Goal: Register for event/course

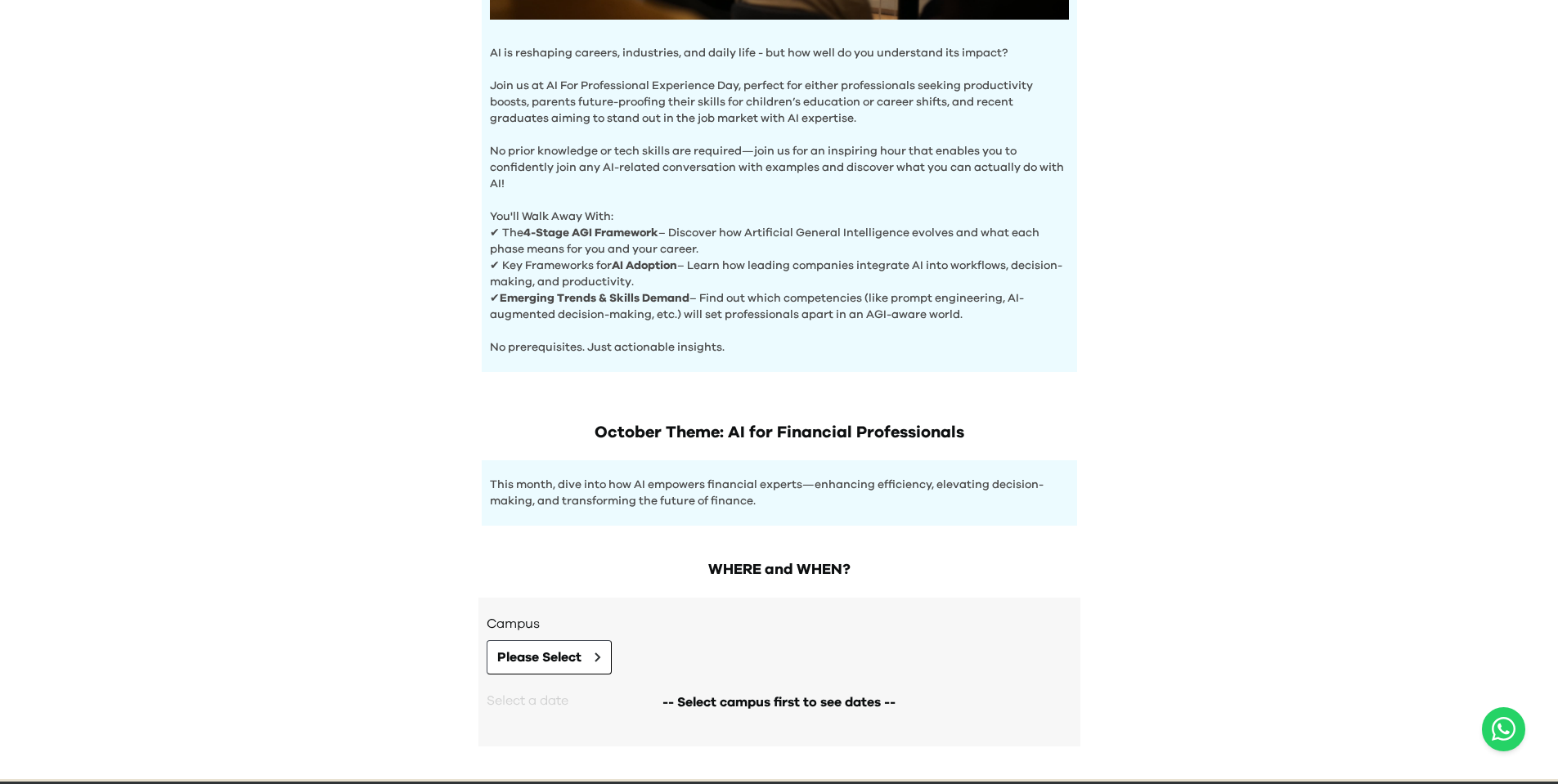
scroll to position [570, 0]
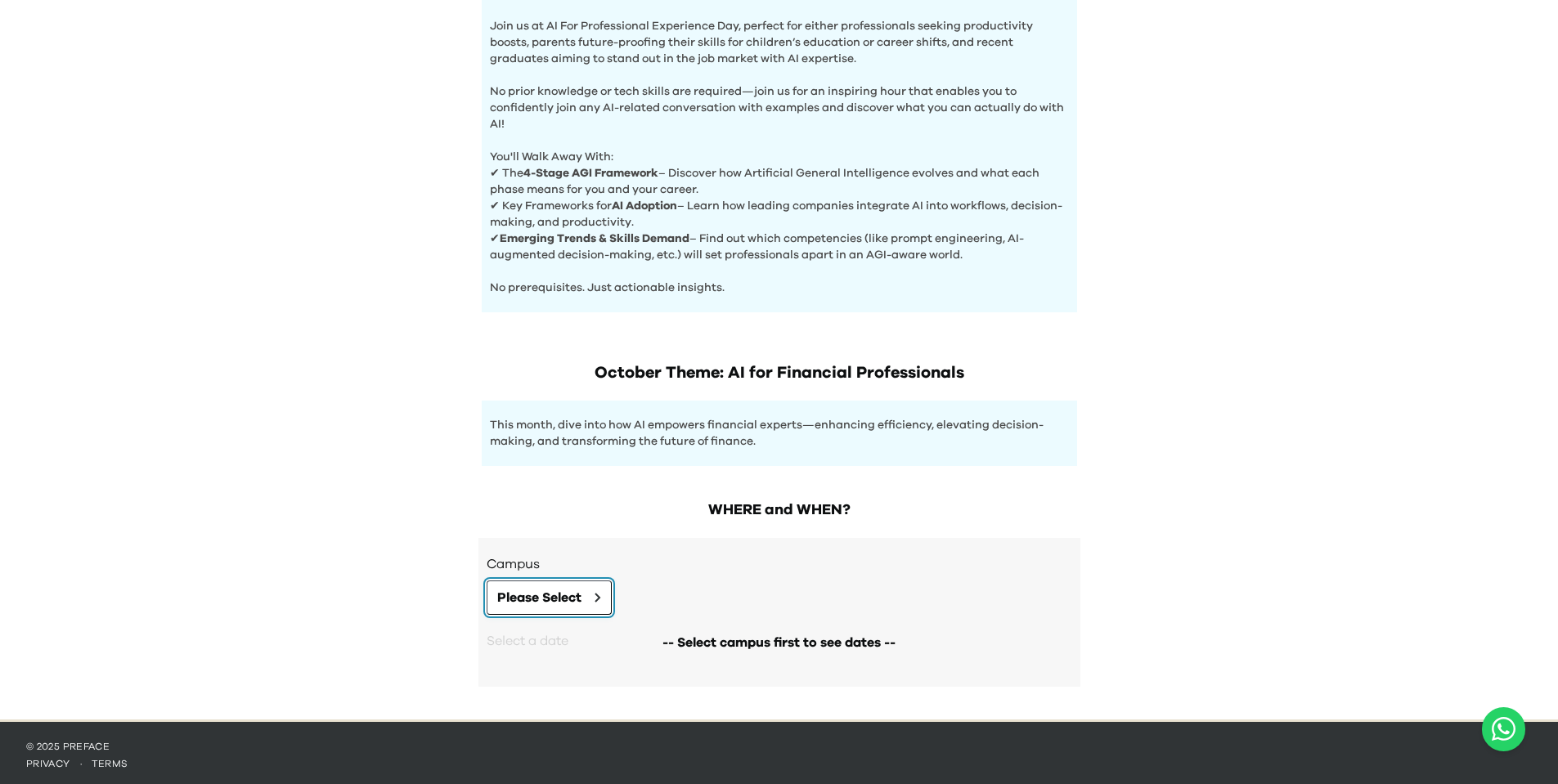
click at [592, 598] on button "Please Select" at bounding box center [549, 598] width 125 height 35
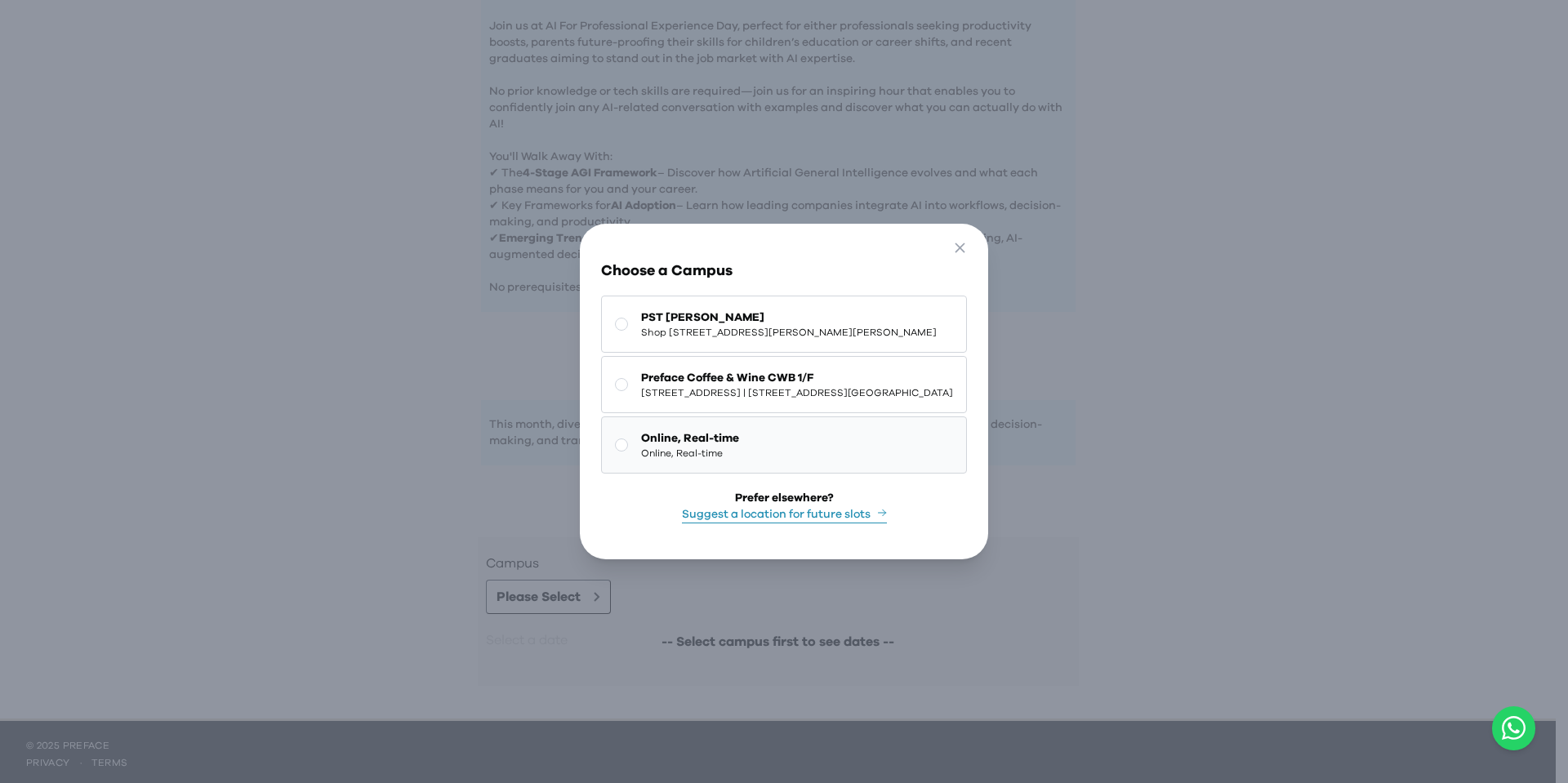
click at [641, 447] on span "Online, Real-time" at bounding box center [690, 453] width 98 height 13
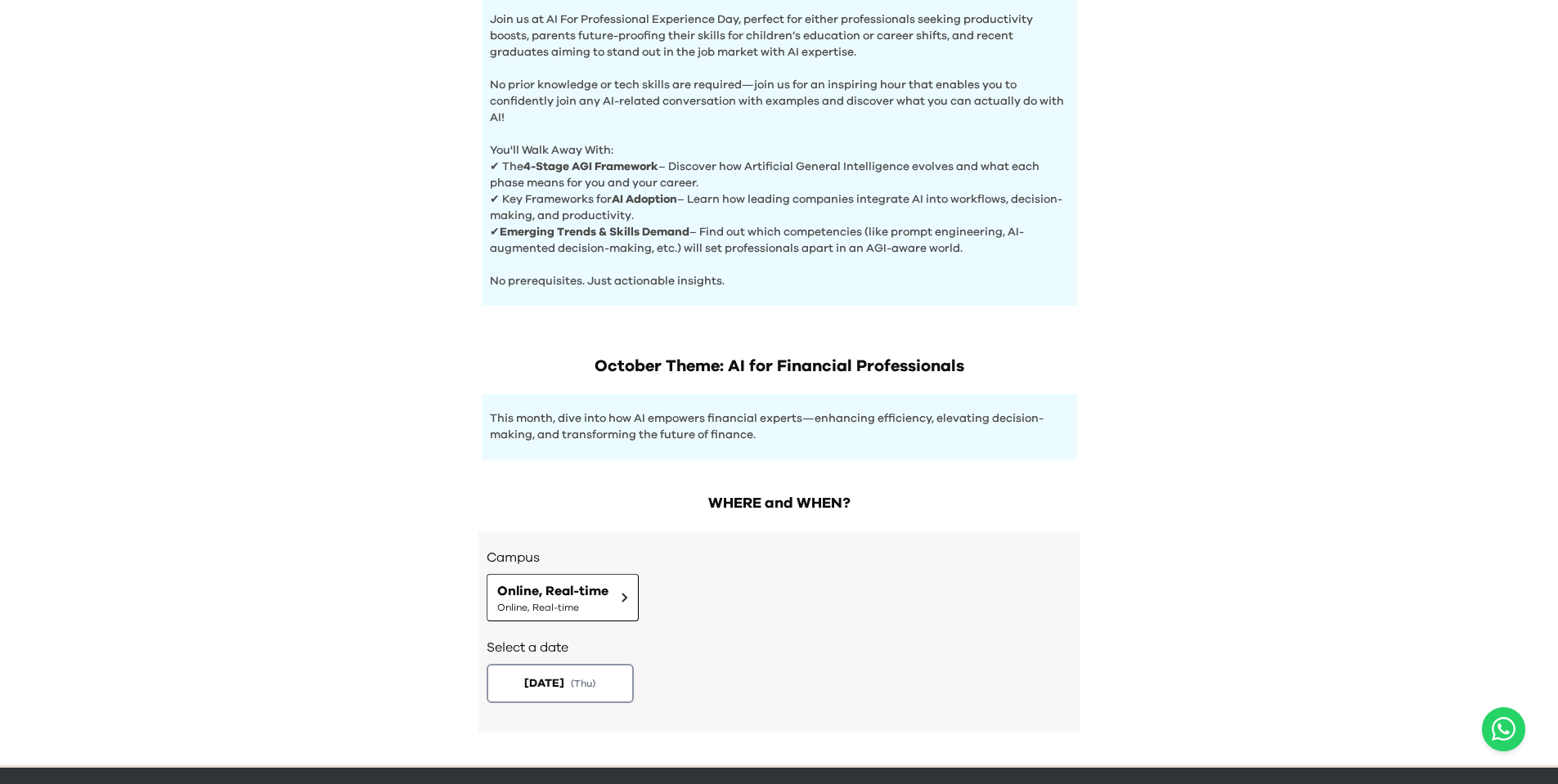
scroll to position [622, 0]
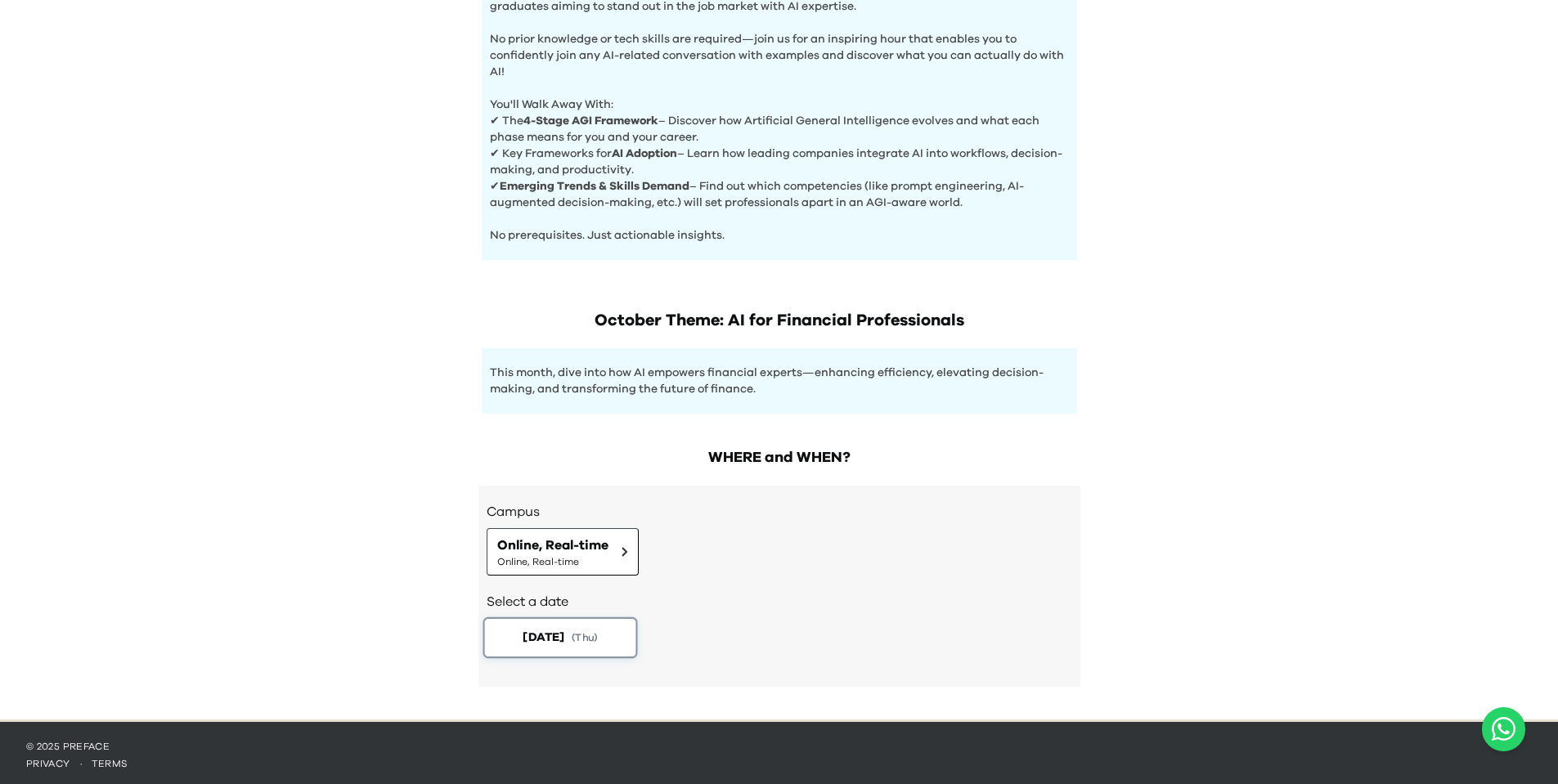
click at [567, 646] on button "[DATE] ( Thu )" at bounding box center [560, 637] width 155 height 41
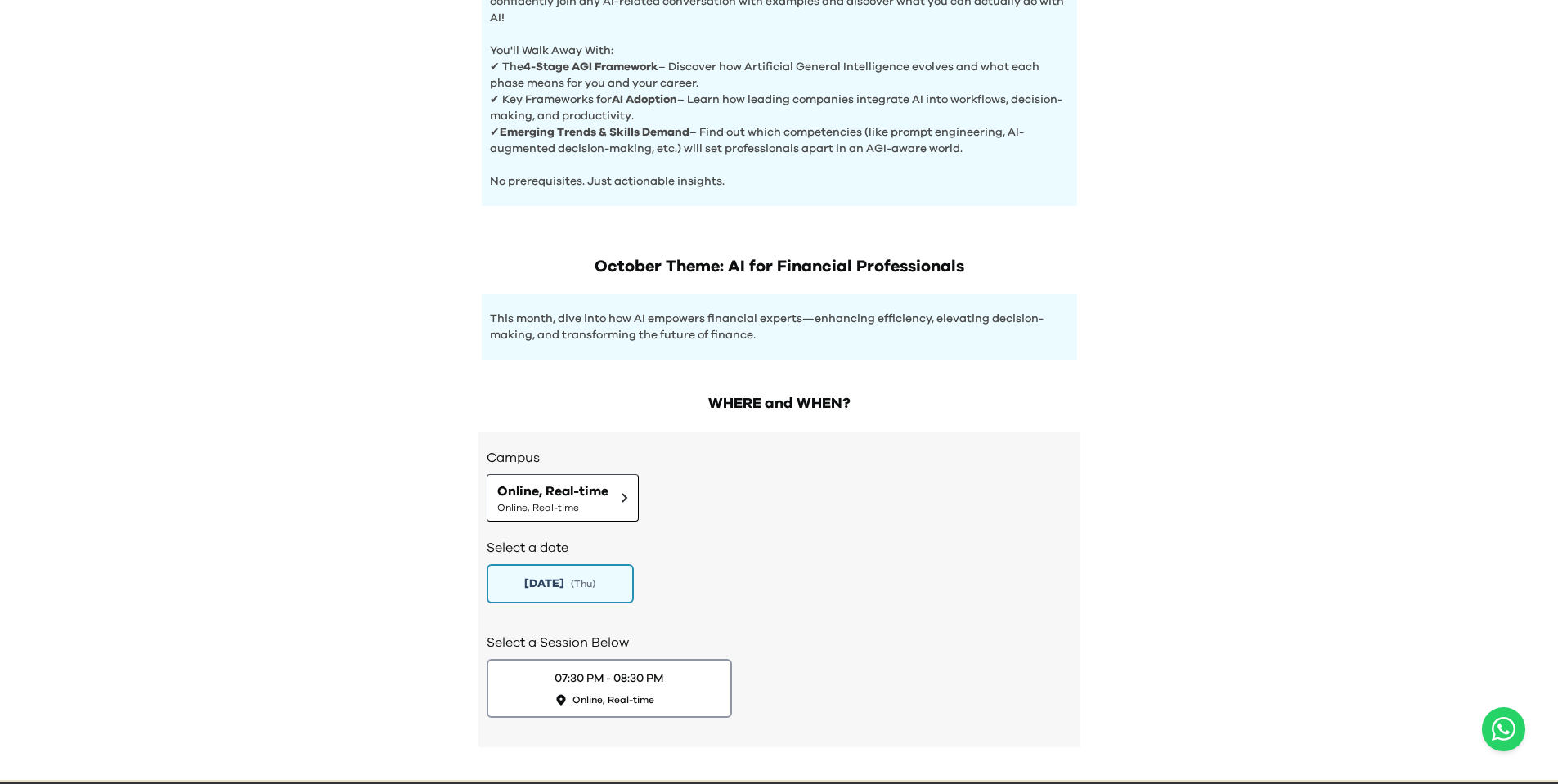
scroll to position [737, 0]
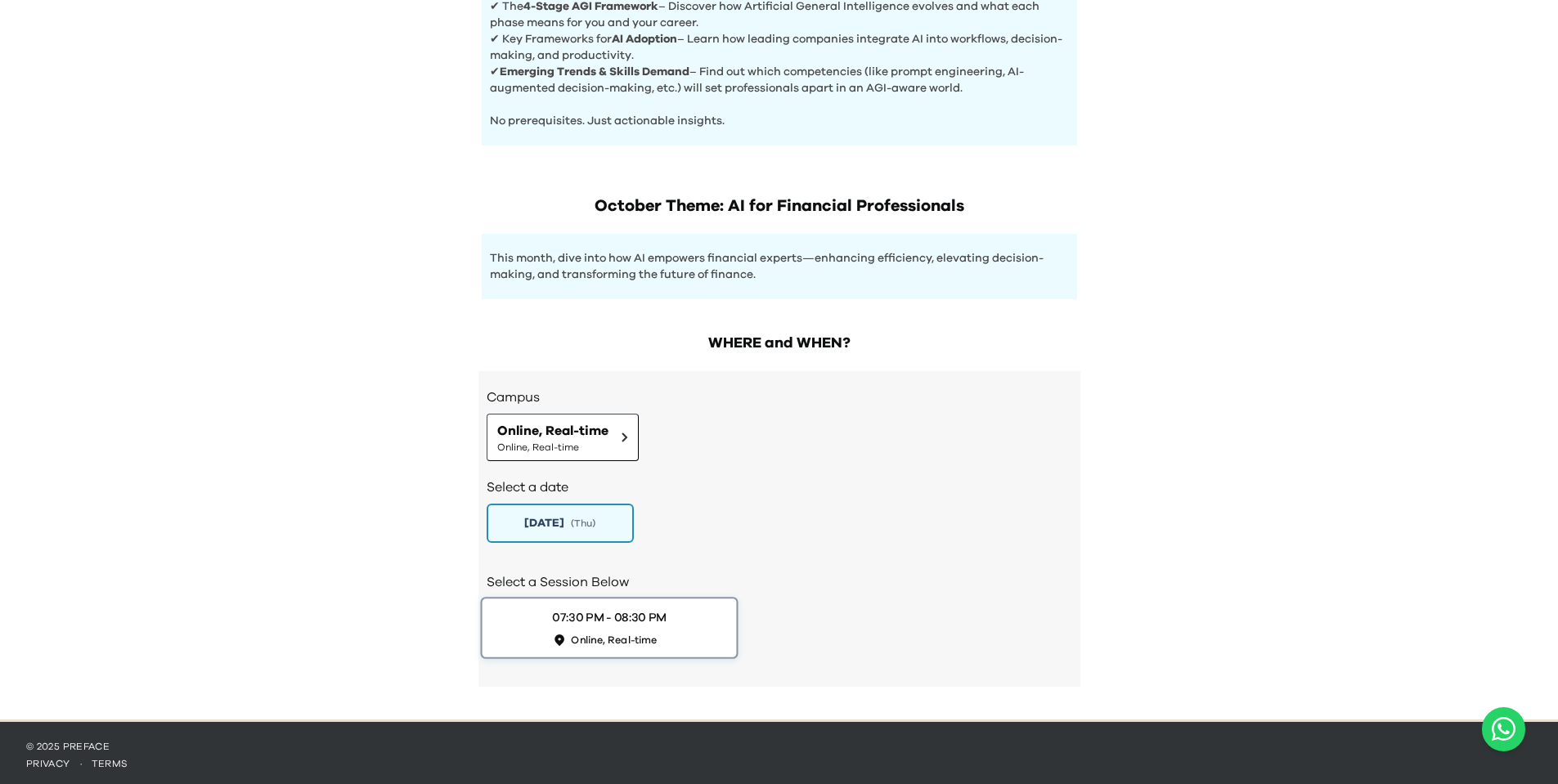
click at [689, 623] on button "07:30 PM - 08:30 PM Online, Real-time" at bounding box center [609, 628] width 257 height 62
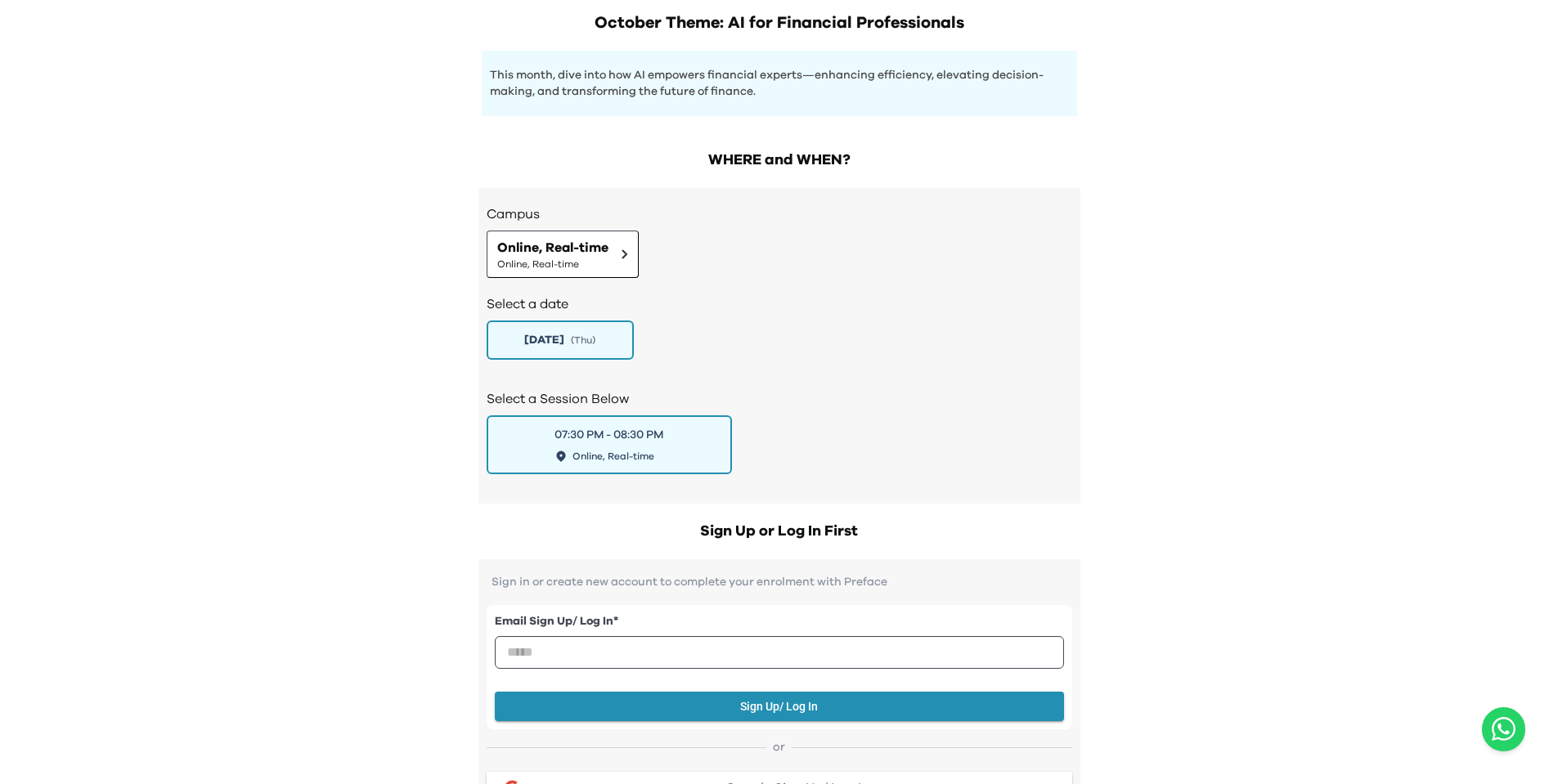
scroll to position [1227, 0]
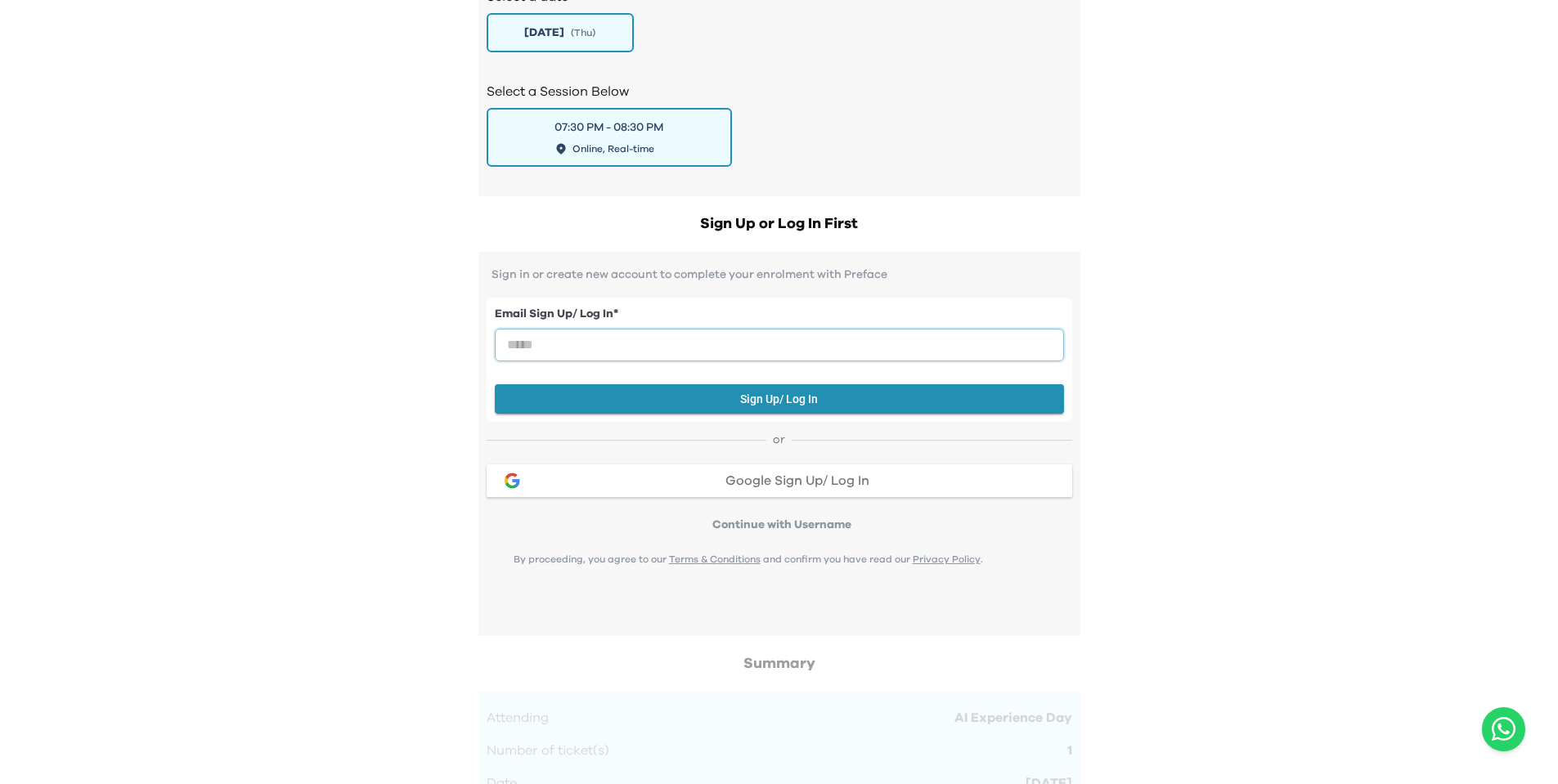
click at [652, 328] on input "email" at bounding box center [779, 344] width 569 height 33
type input "**********"
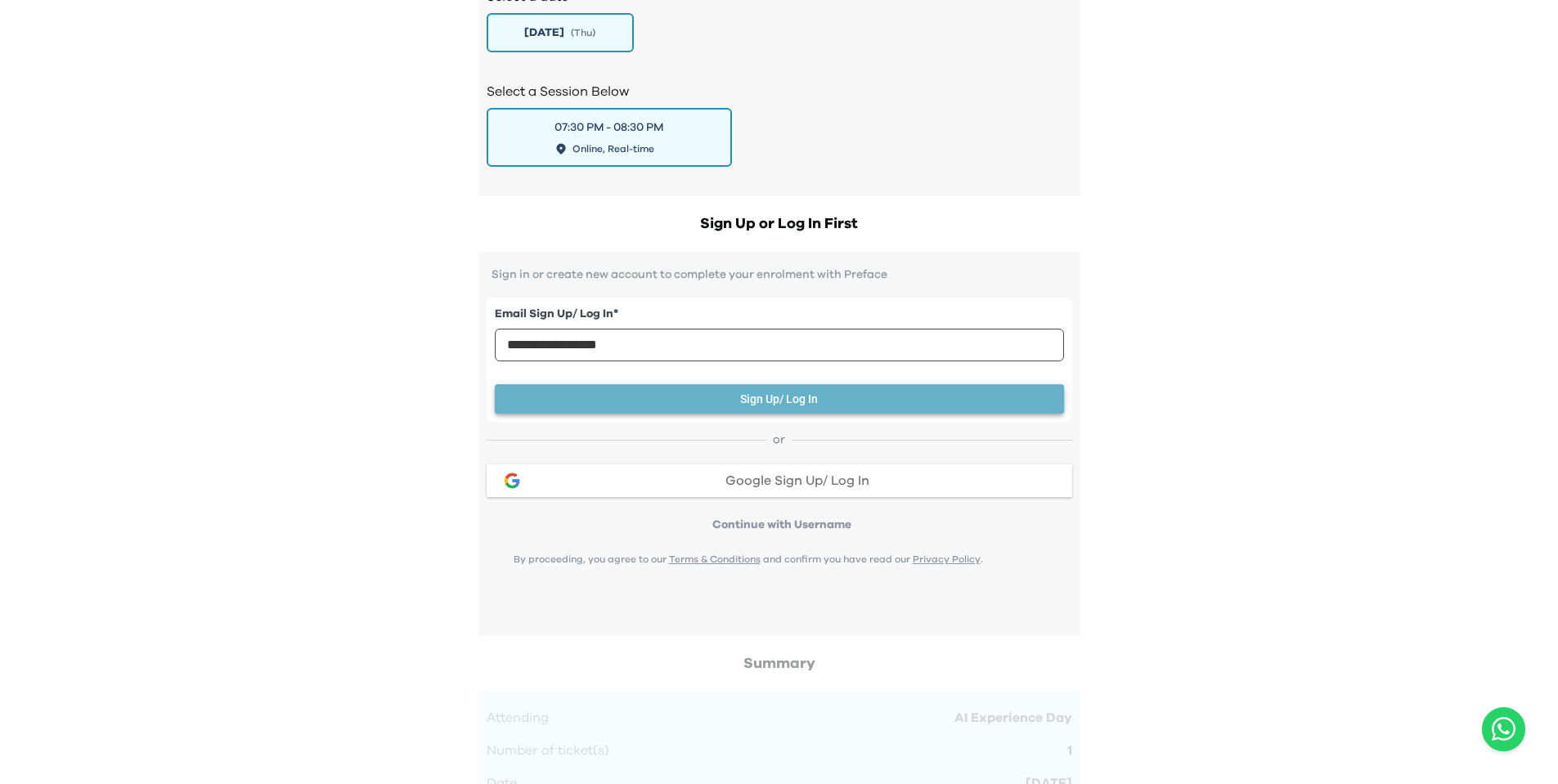
click at [779, 395] on button "Sign Up/ Log In" at bounding box center [779, 399] width 569 height 31
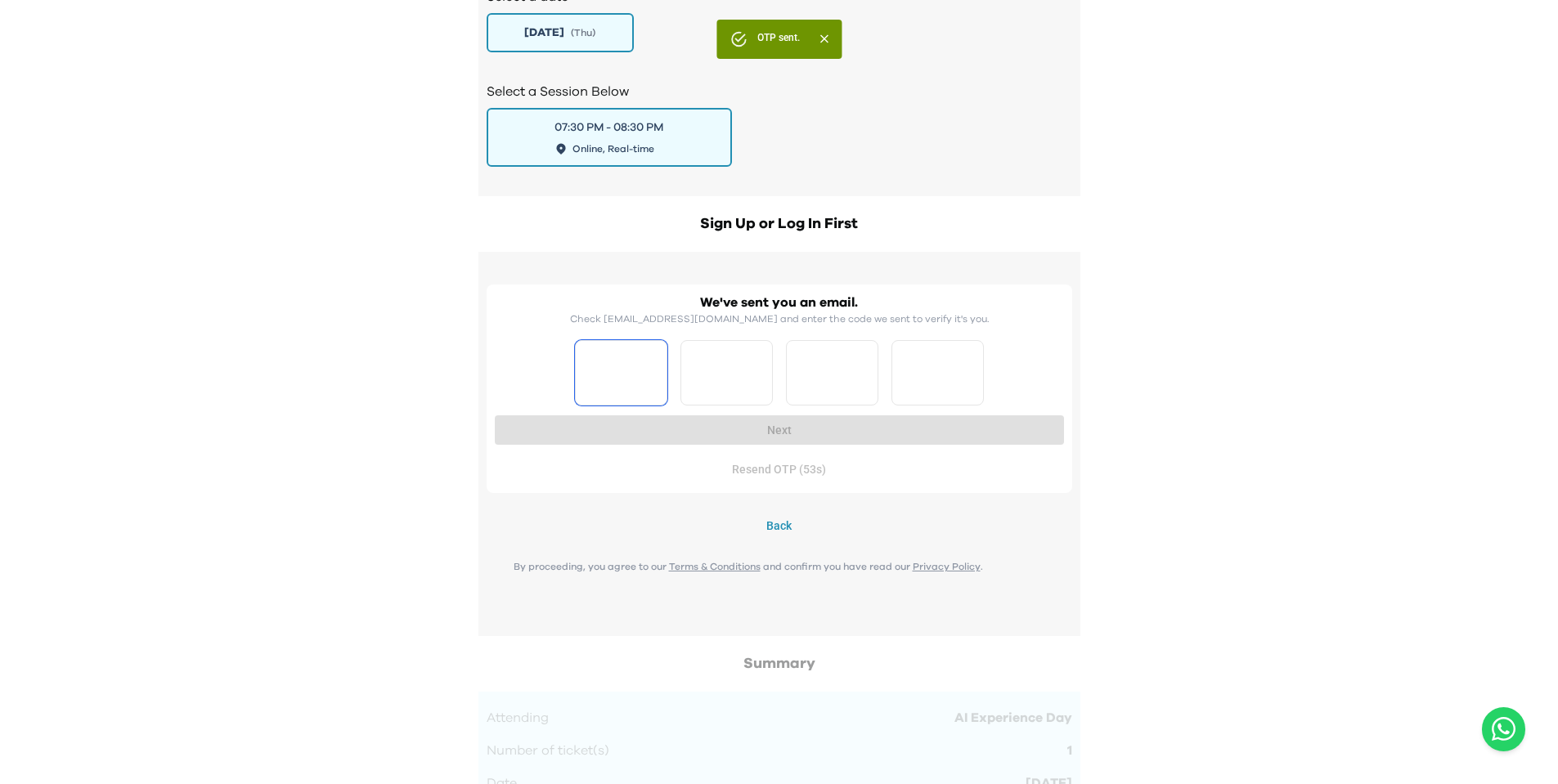
click at [626, 395] on input "Please enter OTP character 1" at bounding box center [621, 372] width 92 height 65
type input "*"
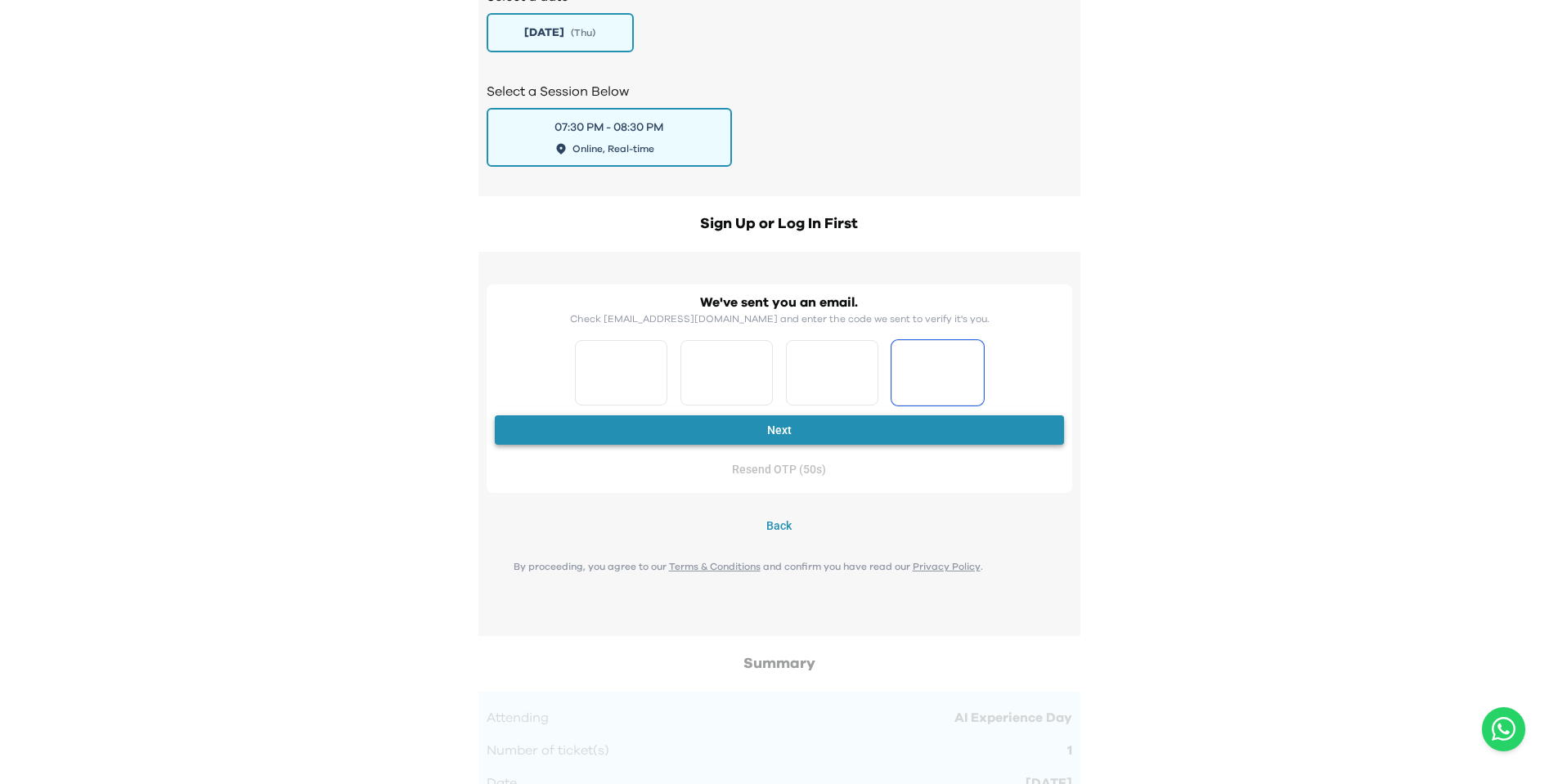
type input "*"
click at [743, 428] on button "Next" at bounding box center [779, 431] width 569 height 31
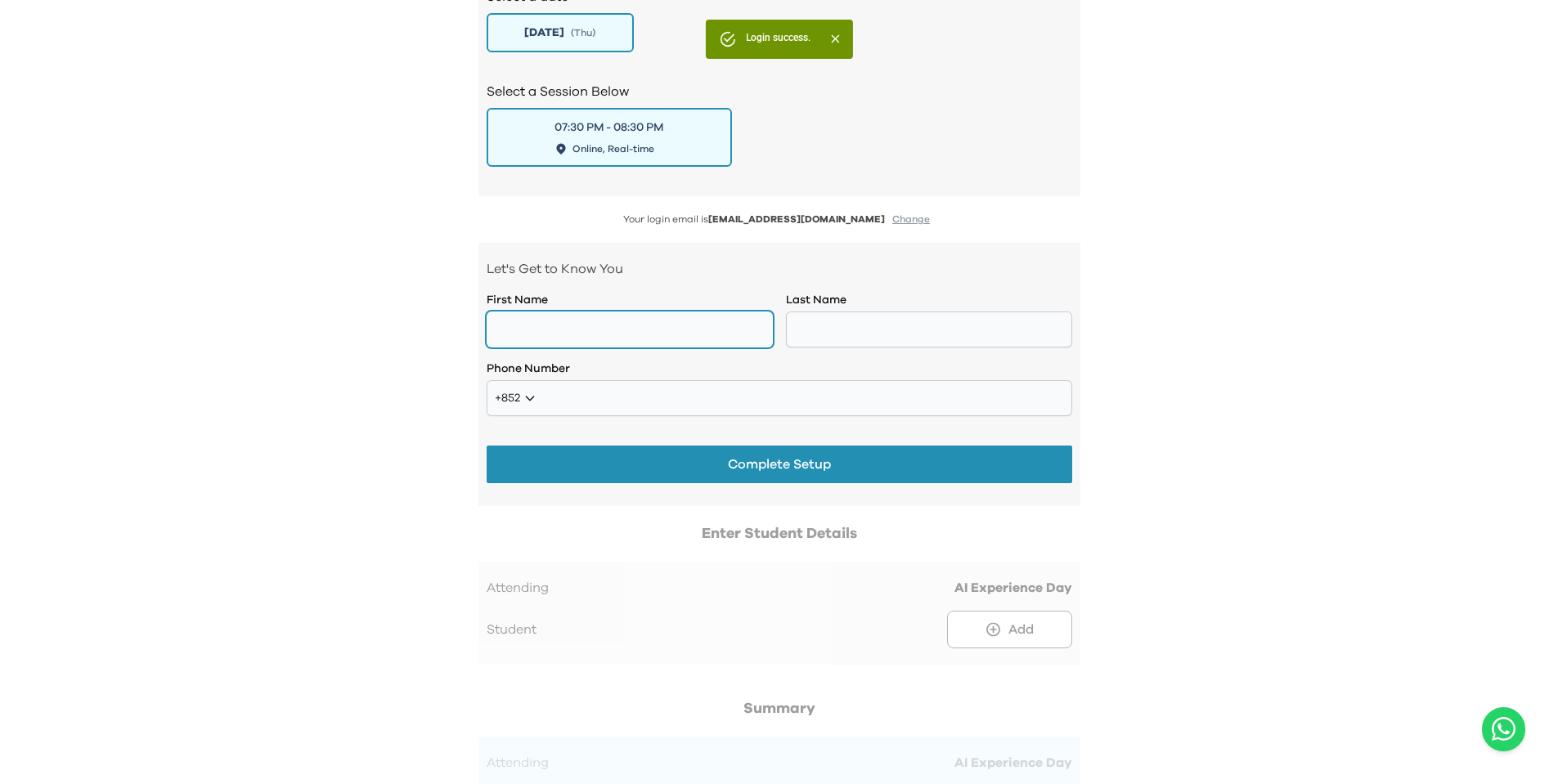
click at [694, 321] on input "text" at bounding box center [630, 329] width 286 height 36
type input "*****"
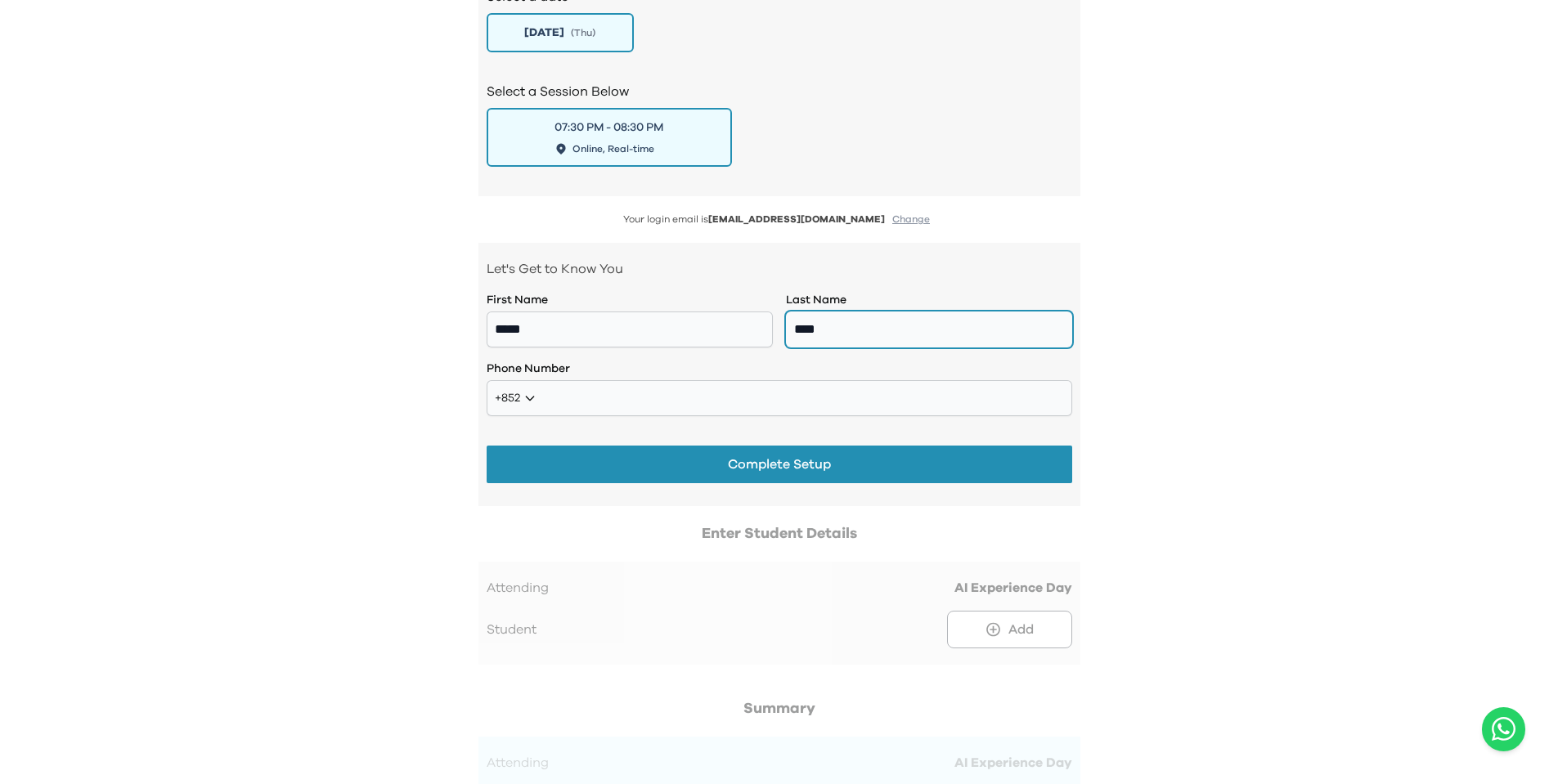
type input "****"
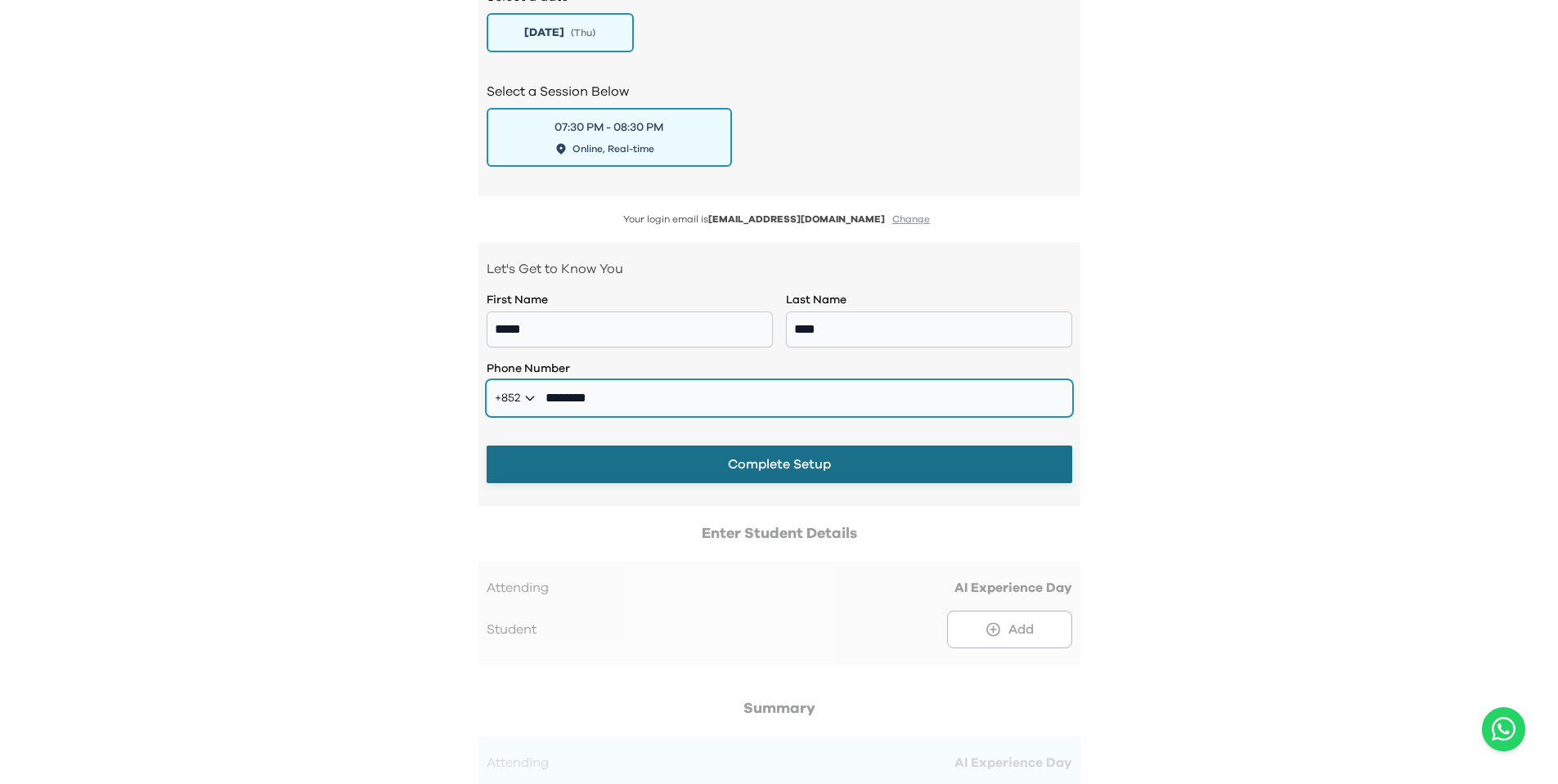
type input "********"
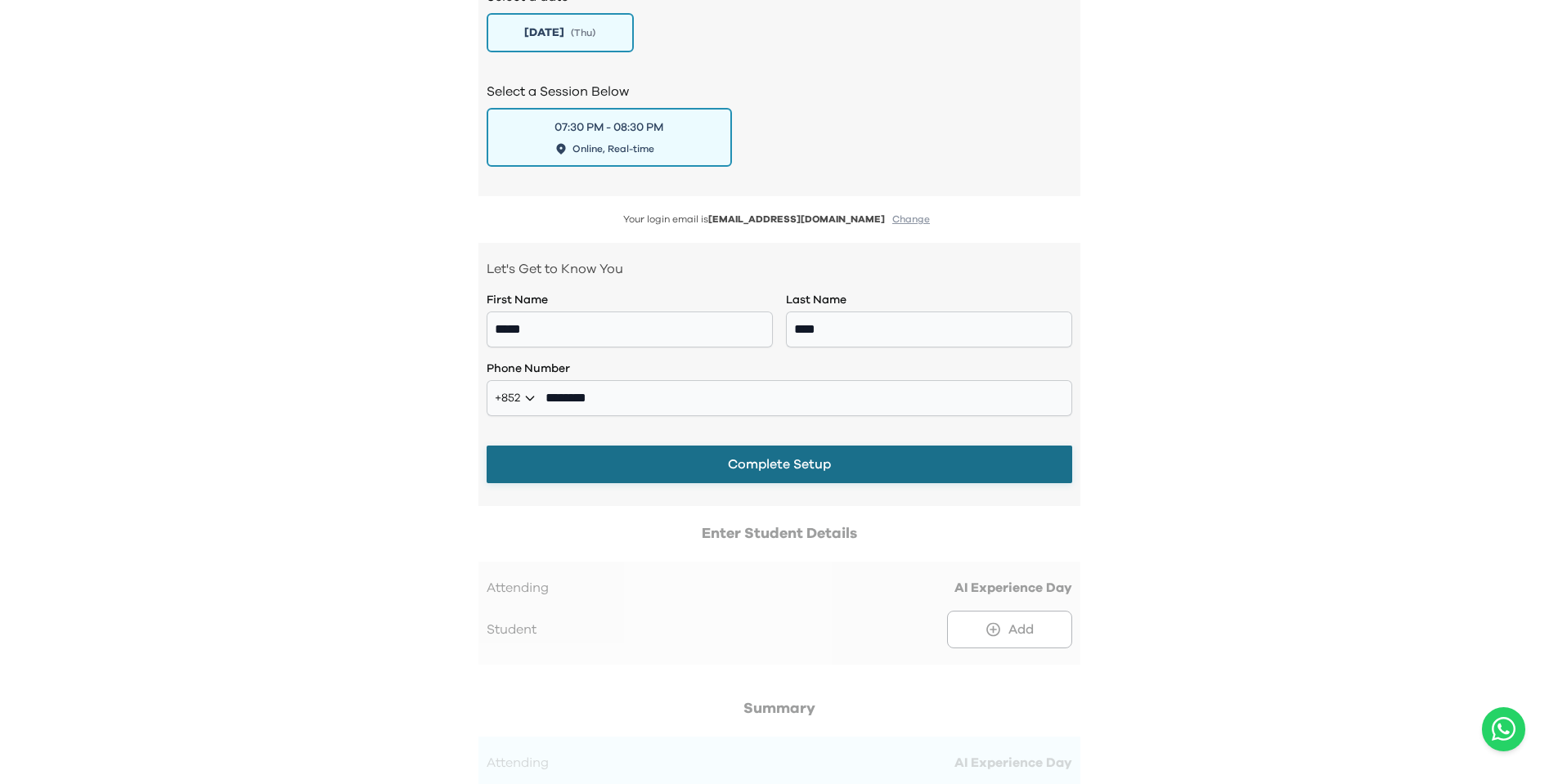
click at [774, 466] on button "Complete Setup" at bounding box center [779, 463] width 586 height 37
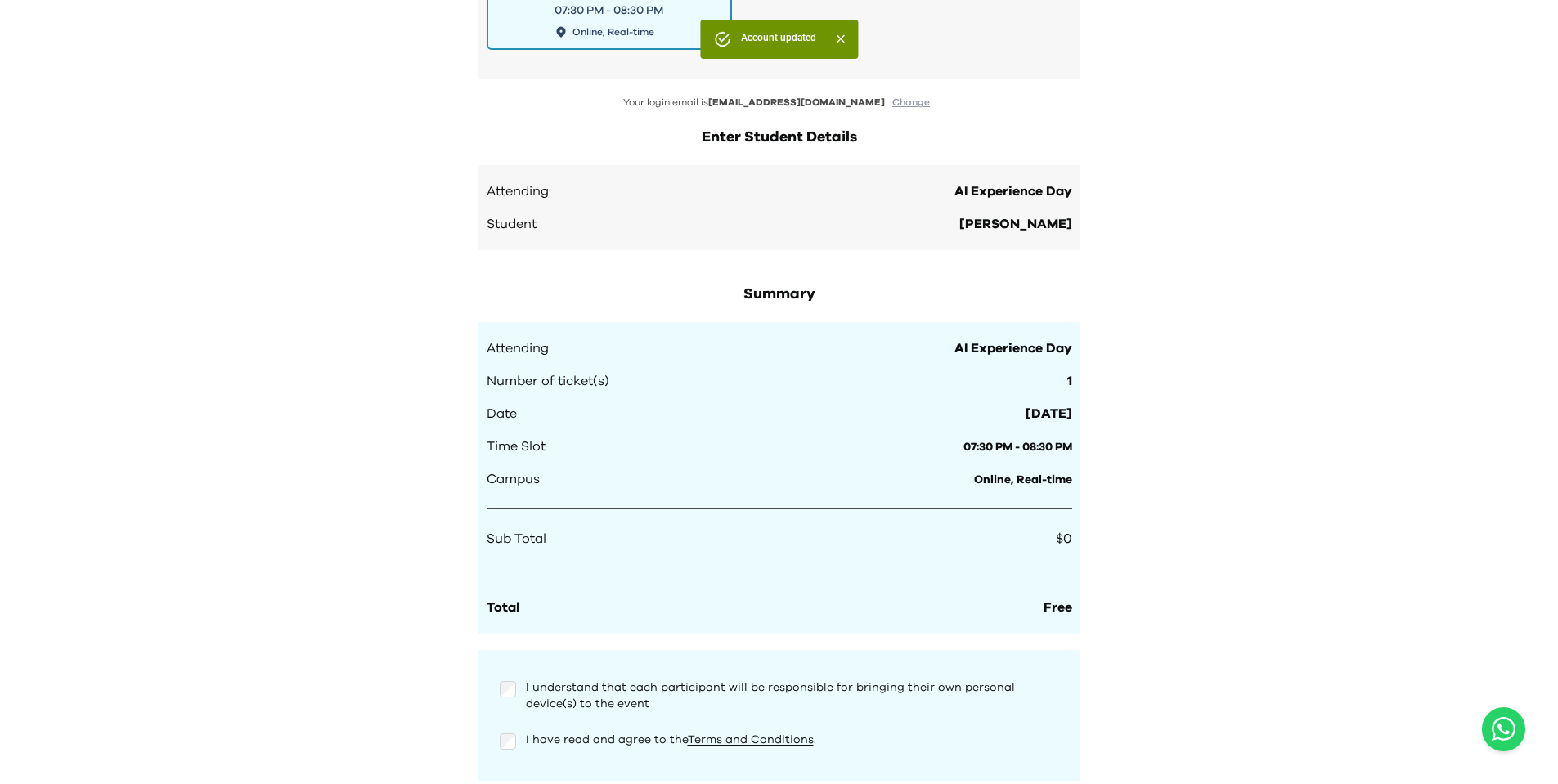
scroll to position [1482, 0]
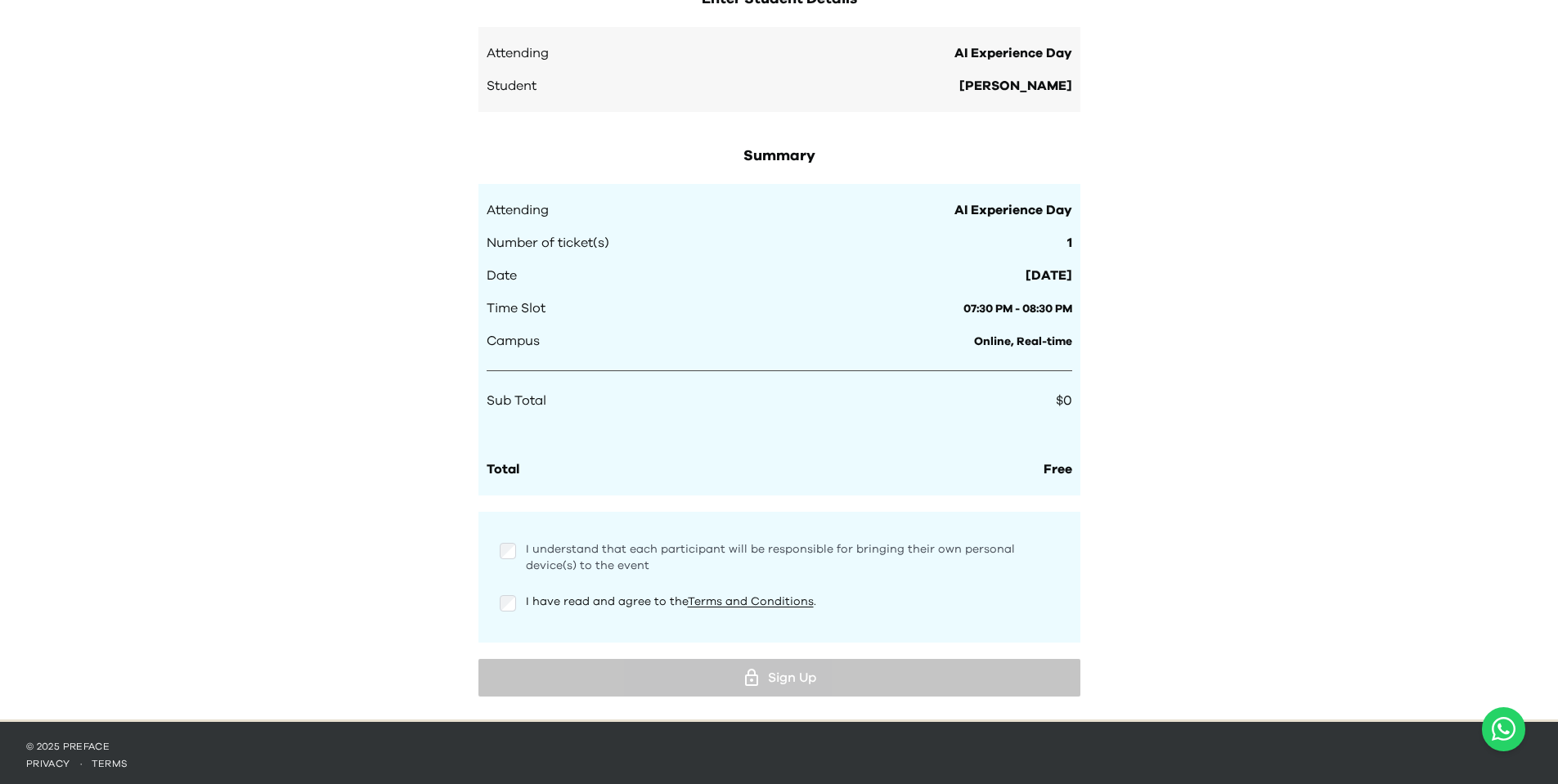
click at [556, 544] on span "I understand that each participant will be responsible for bringing their own p…" at bounding box center [770, 558] width 489 height 28
click at [594, 601] on span "I have read and agree to the Terms and Conditions ." at bounding box center [671, 602] width 290 height 12
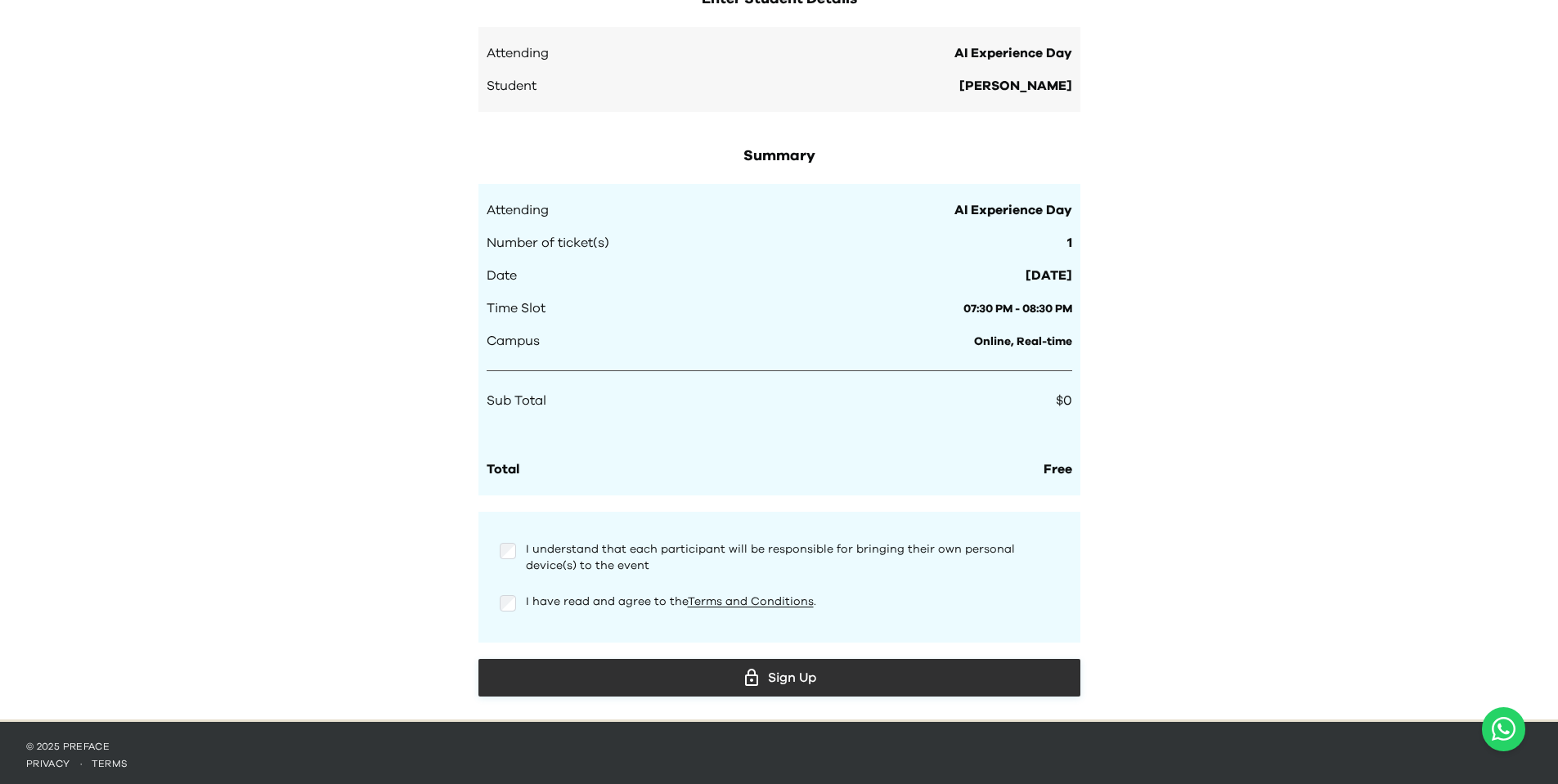
click at [786, 675] on div "Sign Up" at bounding box center [779, 677] width 576 height 25
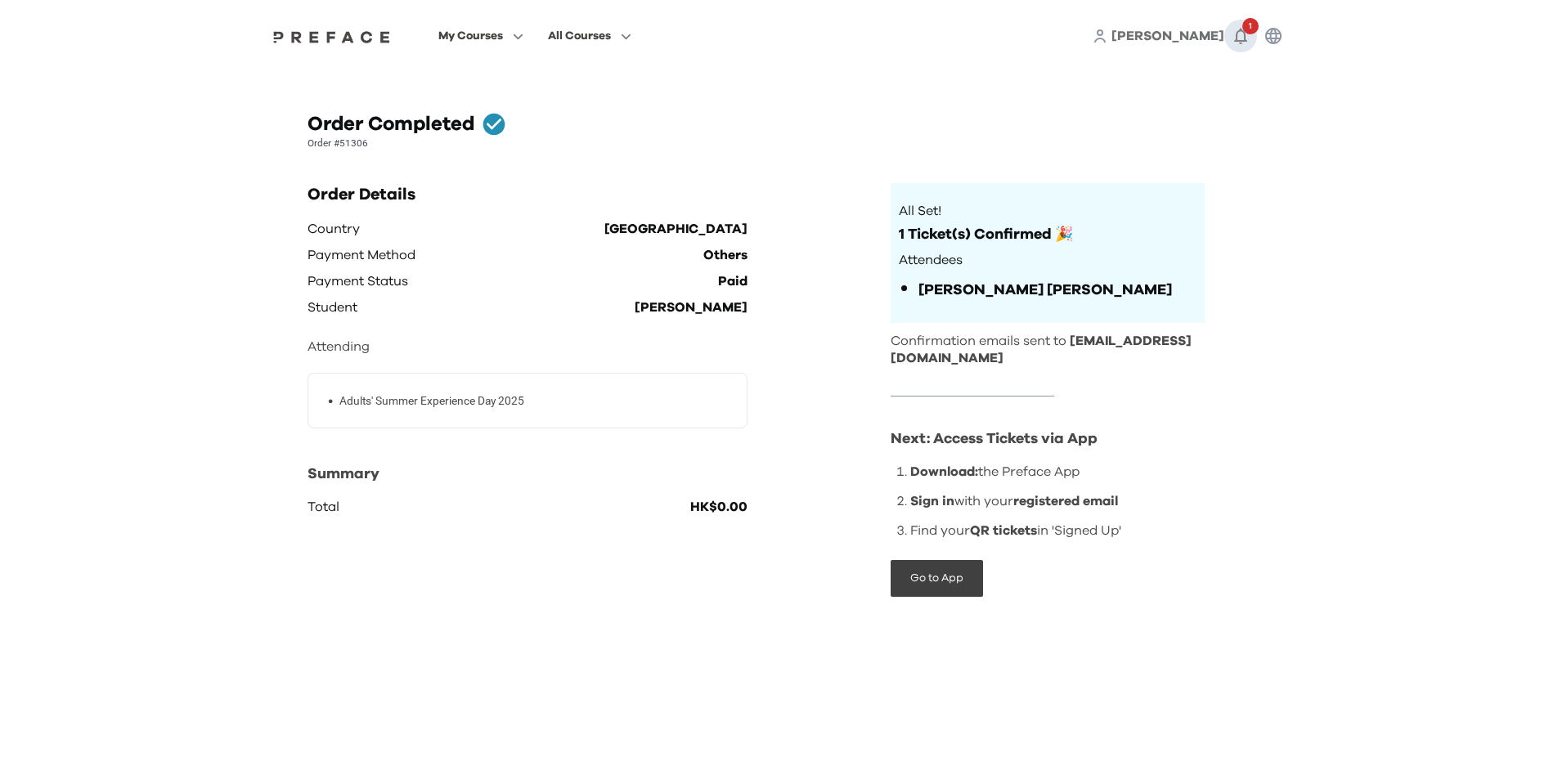
click at [1251, 32] on span "1" at bounding box center [1250, 26] width 16 height 16
